Goal: Task Accomplishment & Management: Complete application form

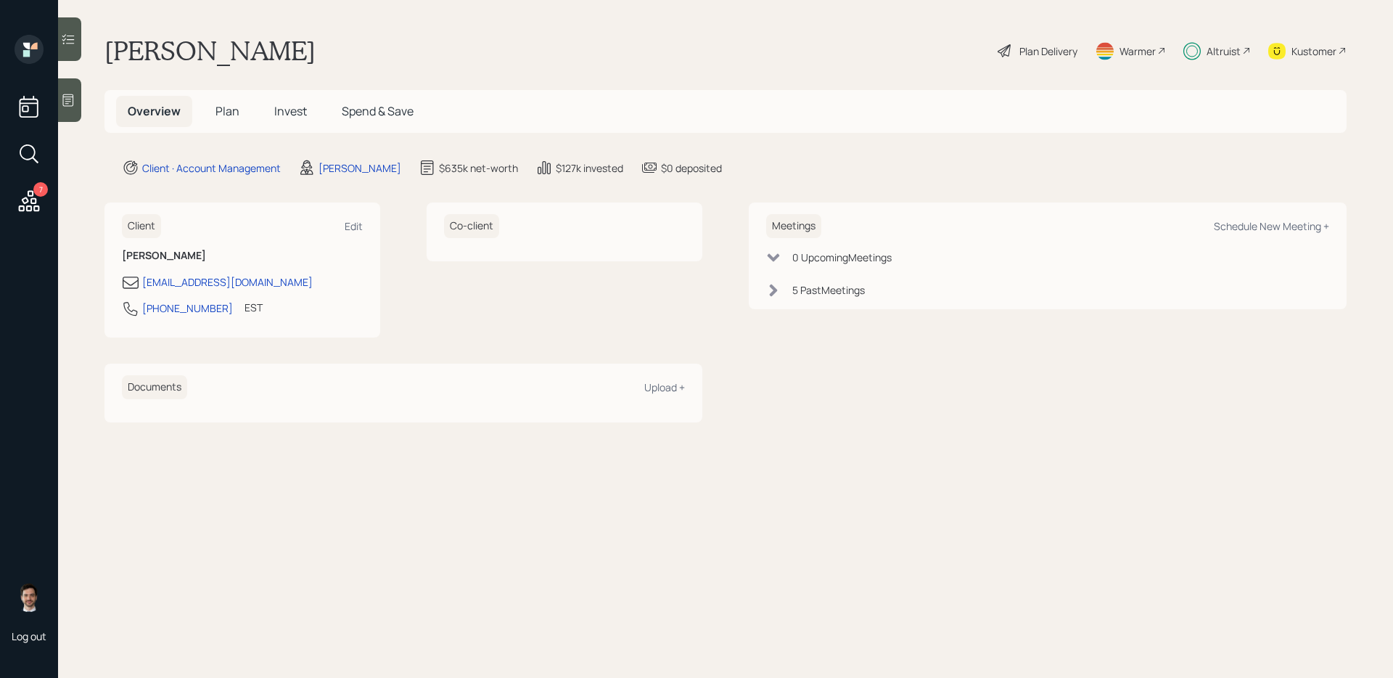
click at [234, 114] on span "Plan" at bounding box center [228, 111] width 24 height 16
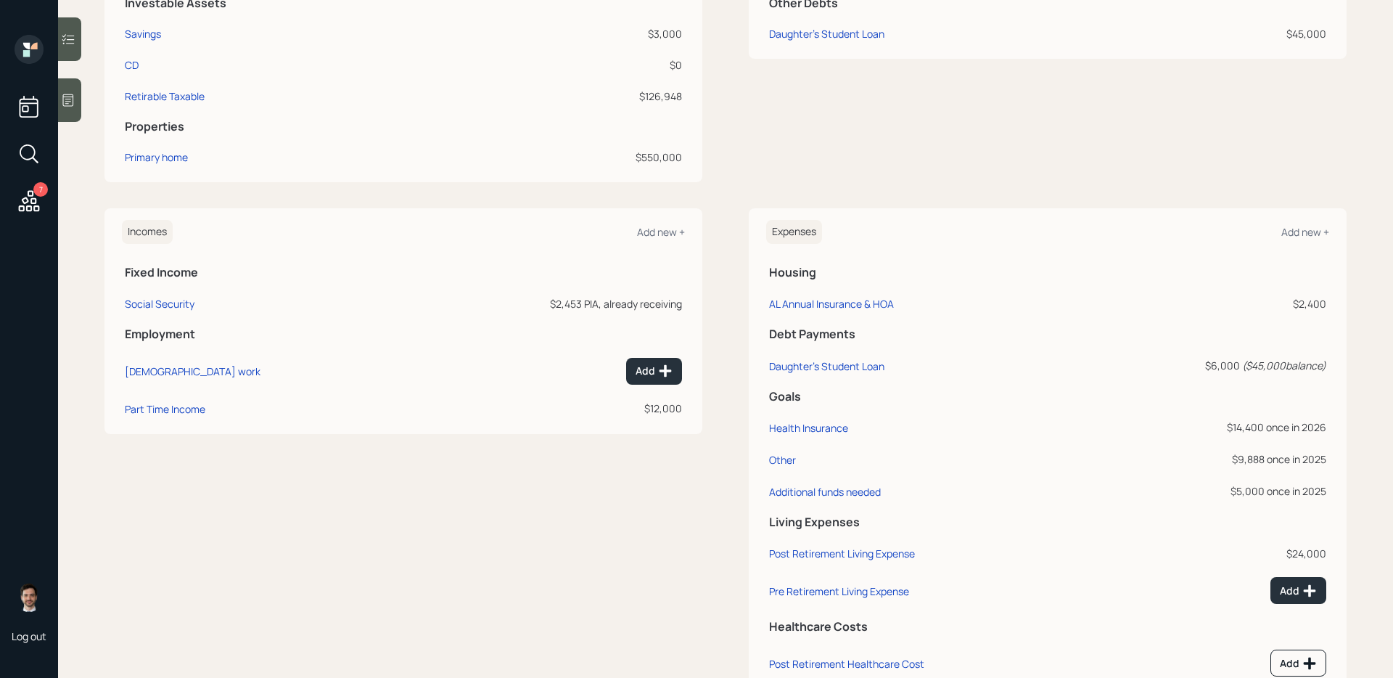
scroll to position [434, 0]
click at [871, 491] on div "Additional funds needed" at bounding box center [825, 491] width 112 height 14
select select "0"
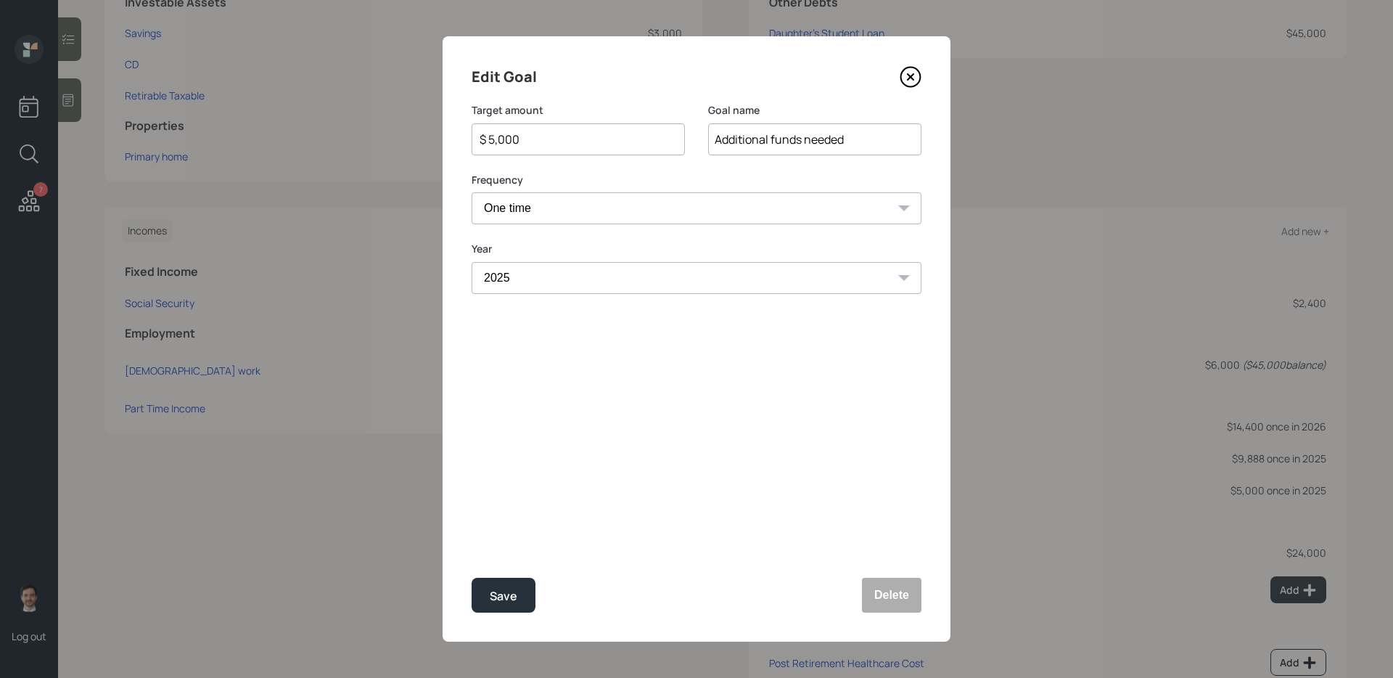
click at [554, 137] on input "$ 5,000" at bounding box center [572, 139] width 189 height 17
click at [472, 578] on button "Save" at bounding box center [504, 595] width 64 height 35
type input "$ 5,000"
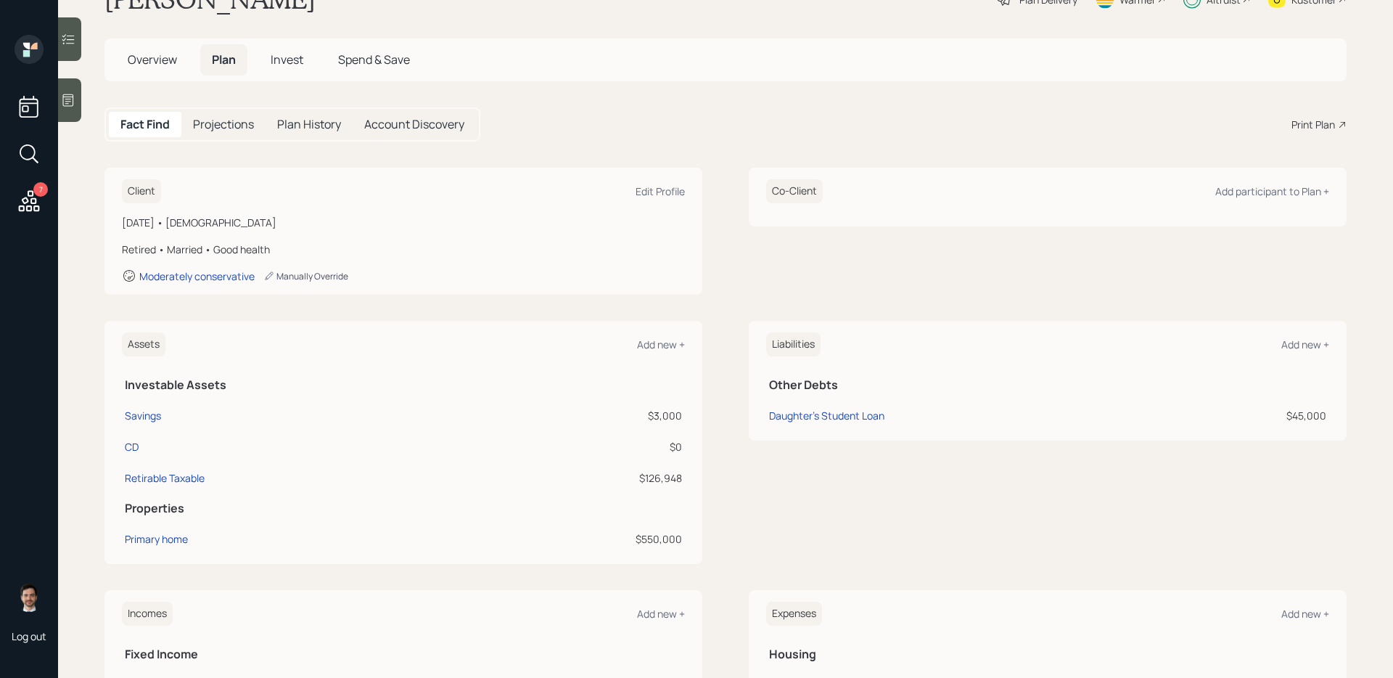
scroll to position [16, 0]
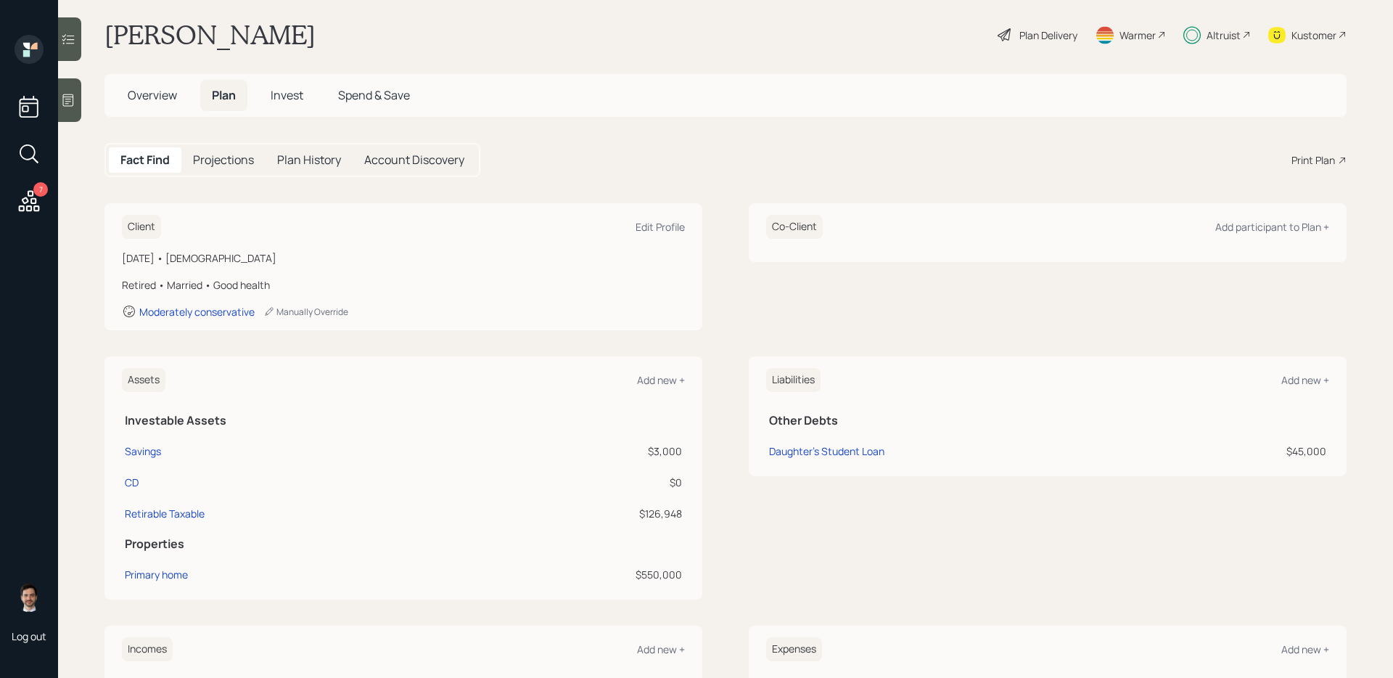
click at [294, 98] on span "Invest" at bounding box center [287, 95] width 33 height 16
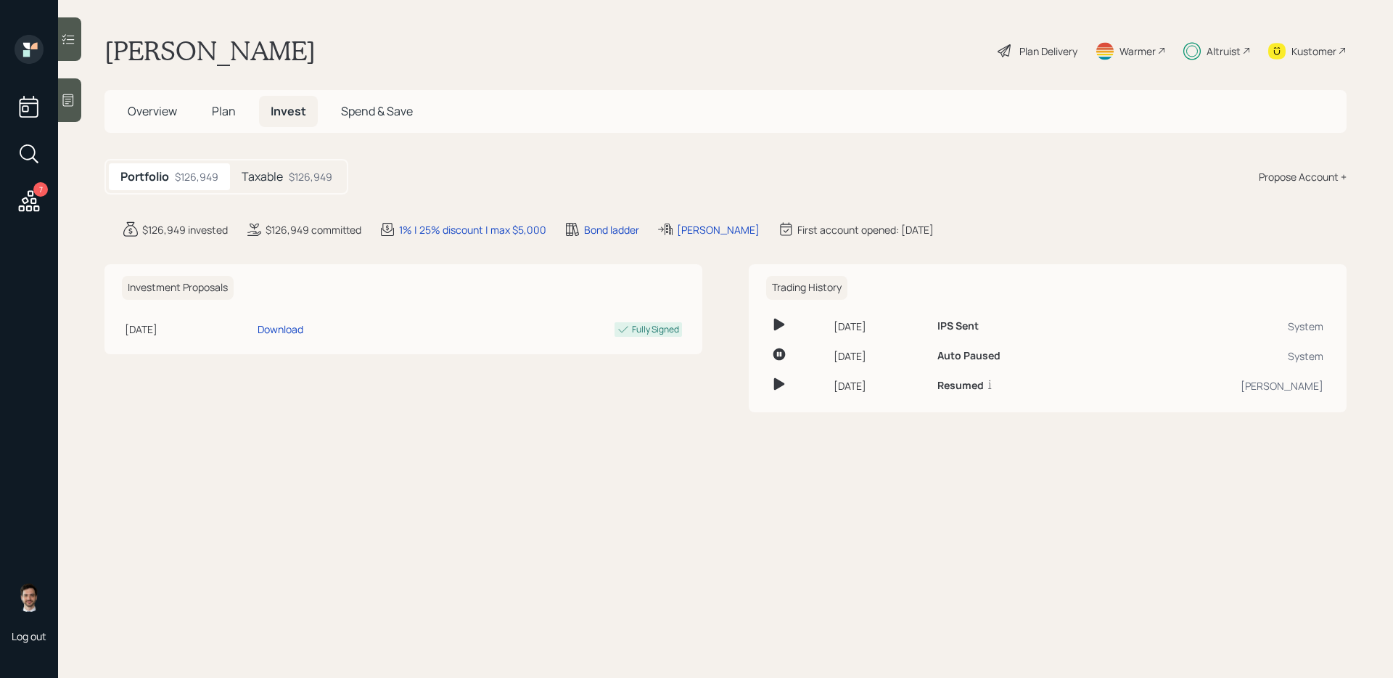
click at [278, 173] on h5 "Taxable" at bounding box center [262, 177] width 41 height 14
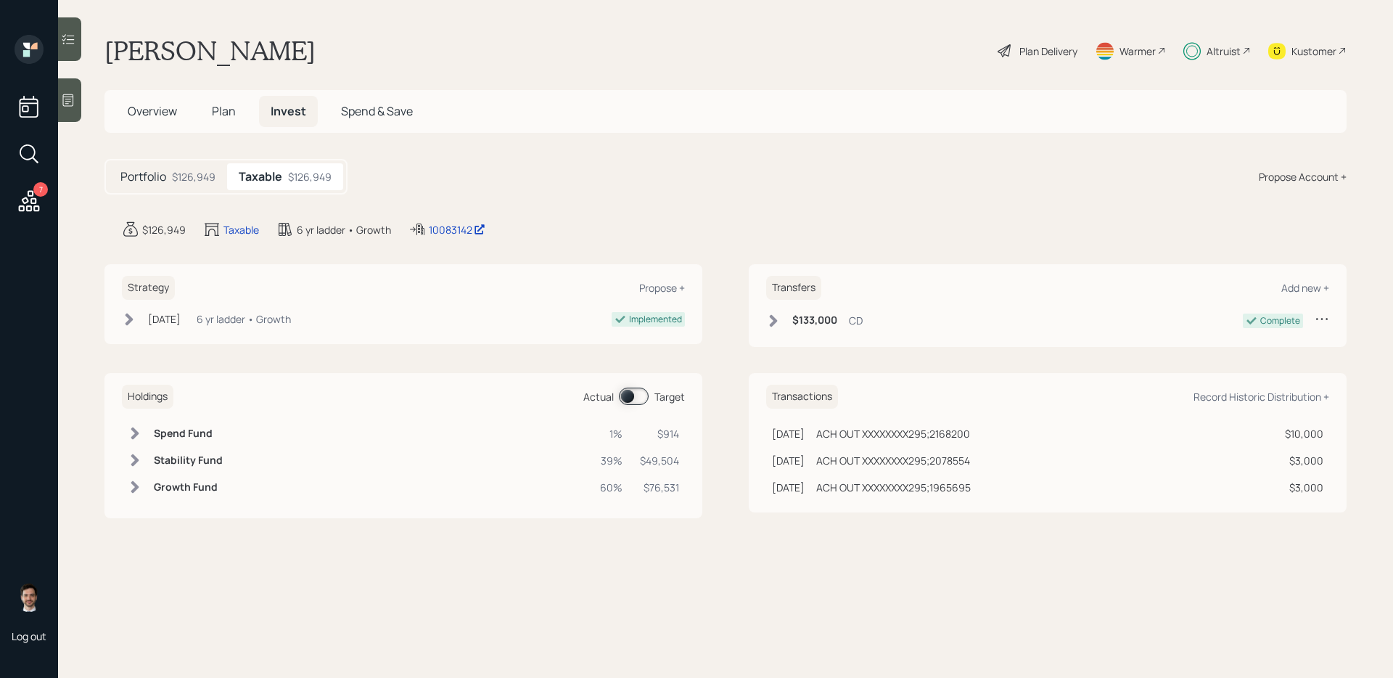
click at [634, 403] on span at bounding box center [634, 395] width 30 height 17
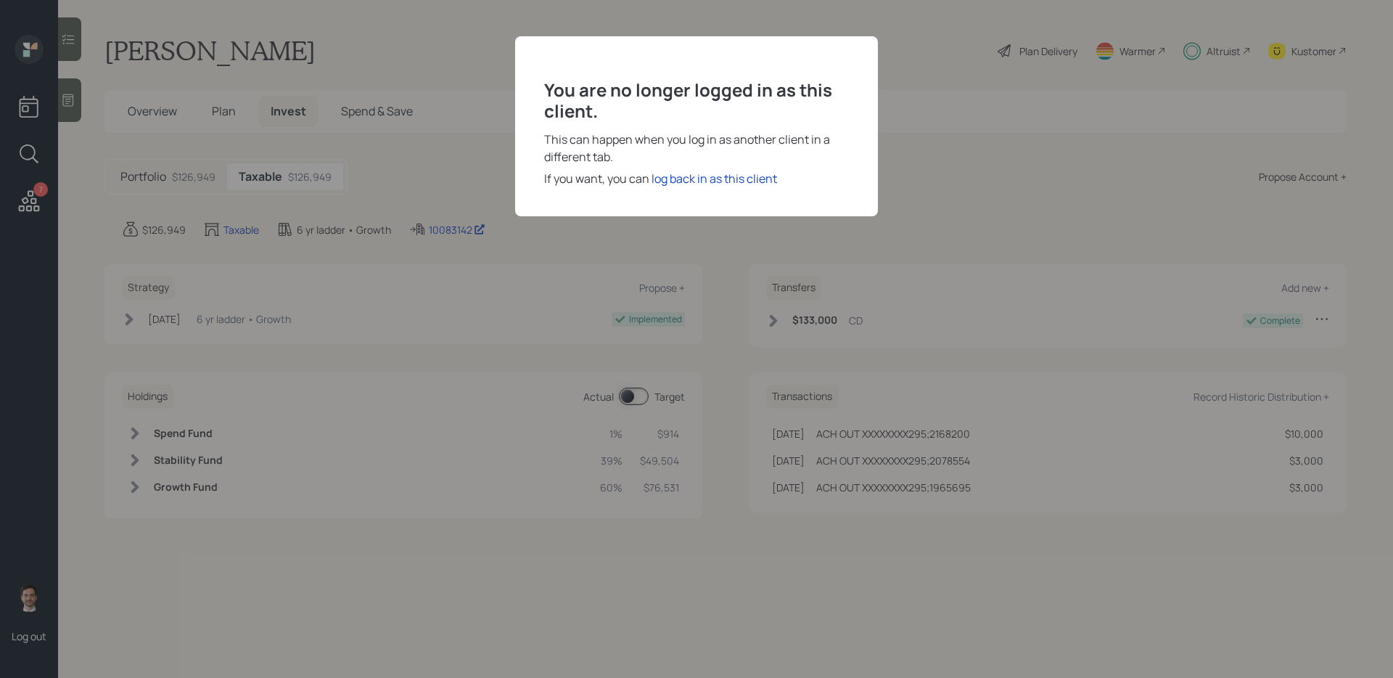
click at [697, 189] on div "You are no longer logged in as this client. This can happen when you log in as …" at bounding box center [696, 126] width 363 height 180
click at [697, 179] on div "log back in as this client" at bounding box center [715, 178] width 126 height 17
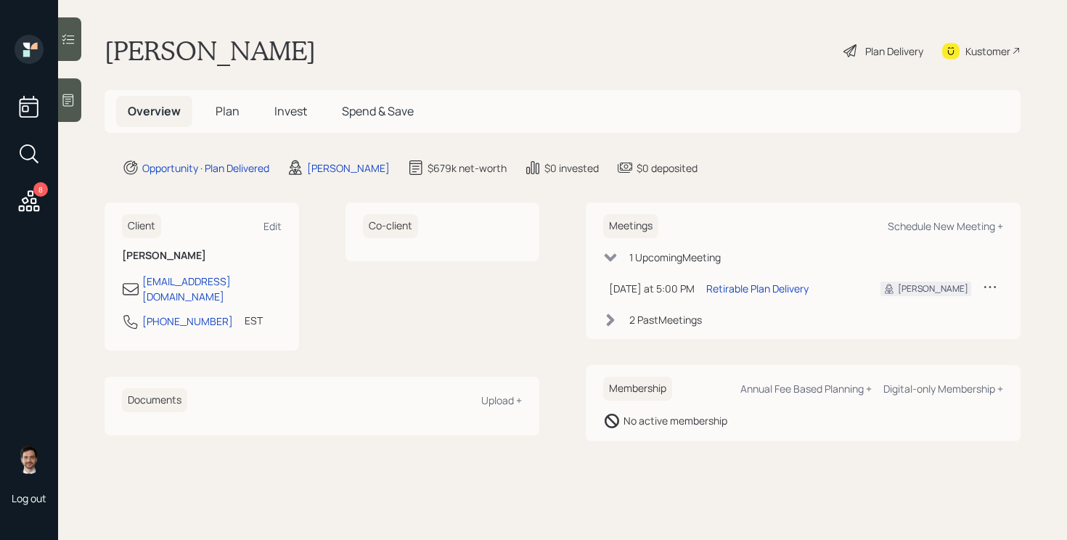
click at [224, 117] on span "Plan" at bounding box center [228, 111] width 24 height 16
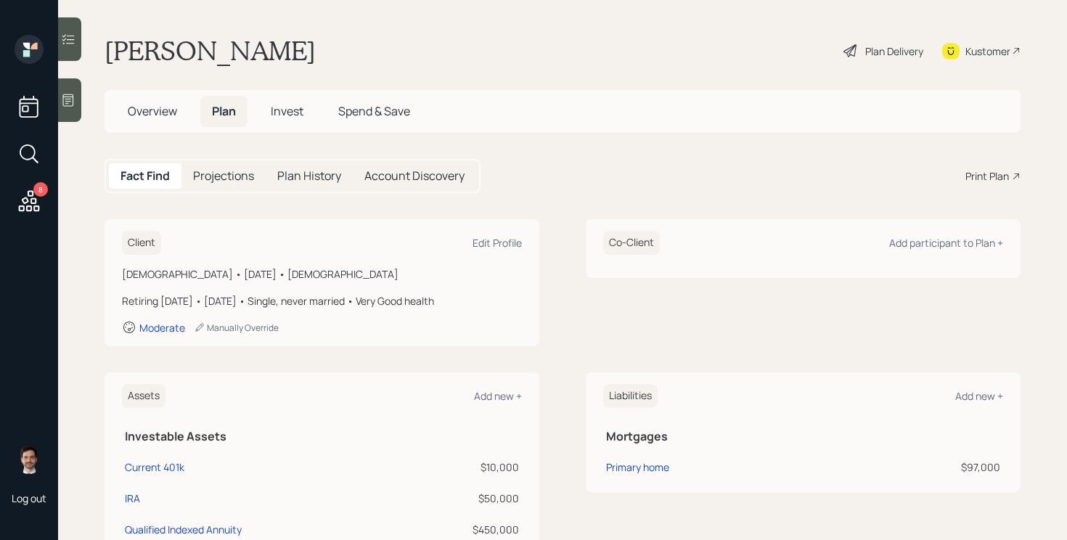
scroll to position [173, 0]
